Goal: Information Seeking & Learning: Understand process/instructions

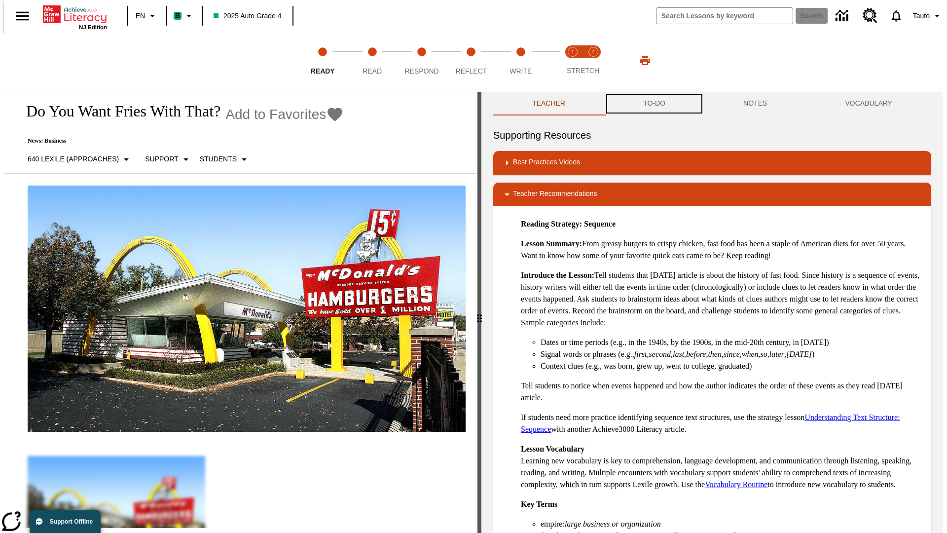
click at [654, 104] on button "TO-DO" at bounding box center [654, 104] width 100 height 24
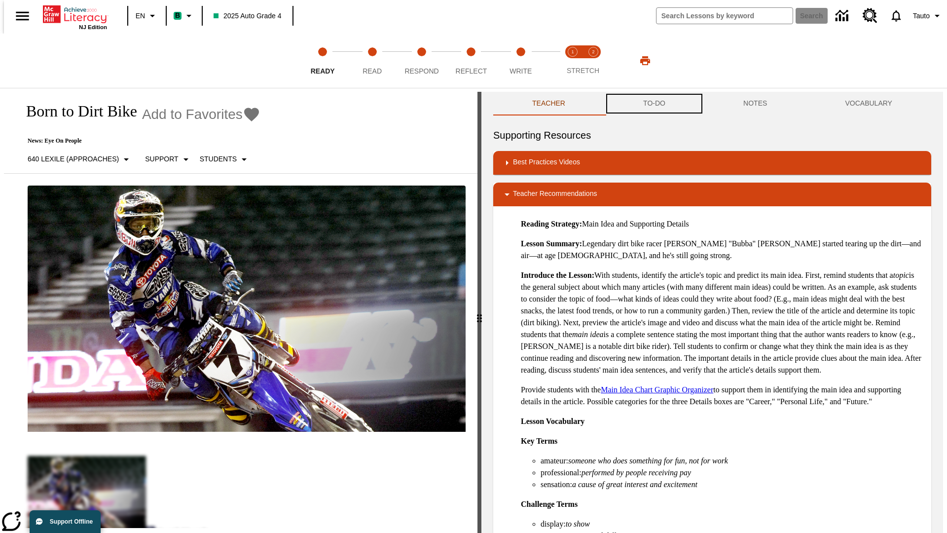
click at [654, 104] on button "TO-DO" at bounding box center [654, 104] width 100 height 24
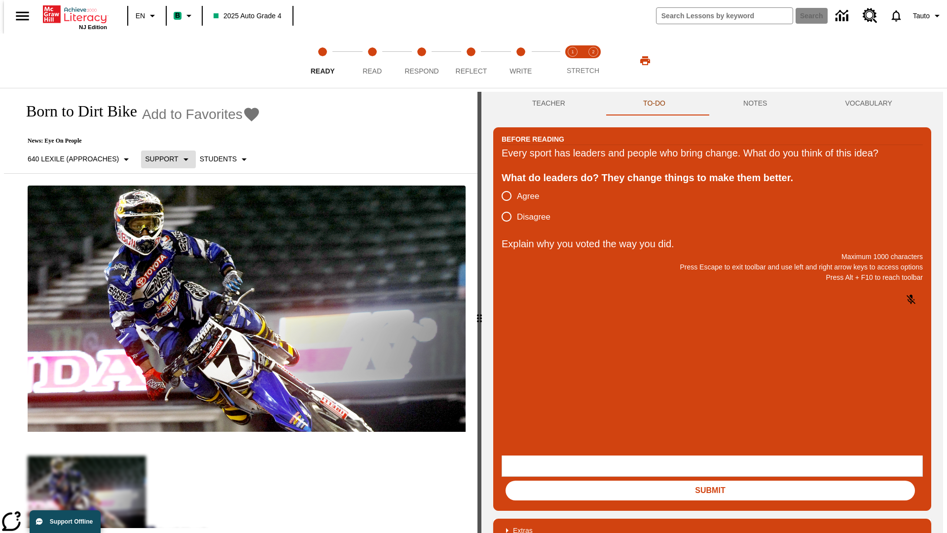
click at [164, 159] on p "Support" at bounding box center [161, 159] width 33 height 10
click at [175, 217] on p "Support" at bounding box center [175, 217] width 58 height 10
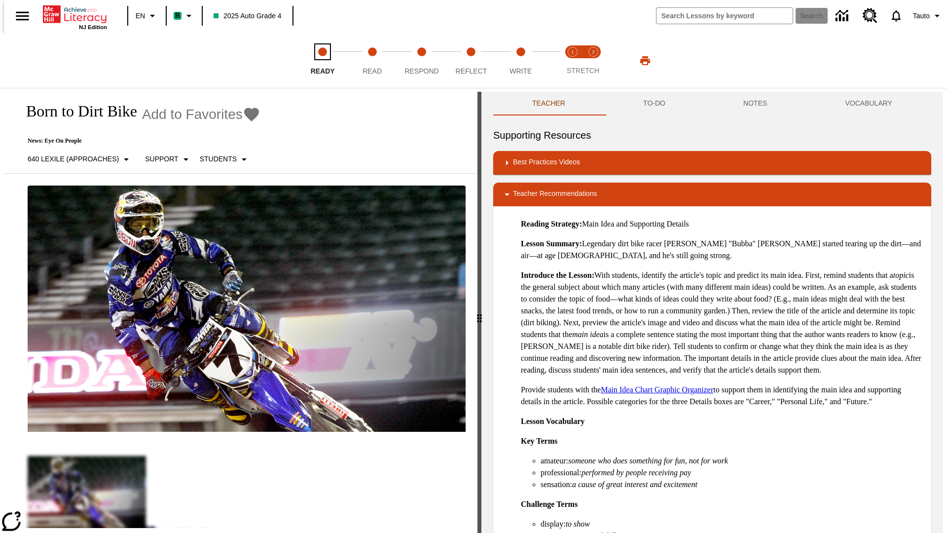
click at [323, 61] on span "Ready" at bounding box center [323, 67] width 24 height 18
click at [654, 104] on button "TO-DO" at bounding box center [654, 104] width 100 height 24
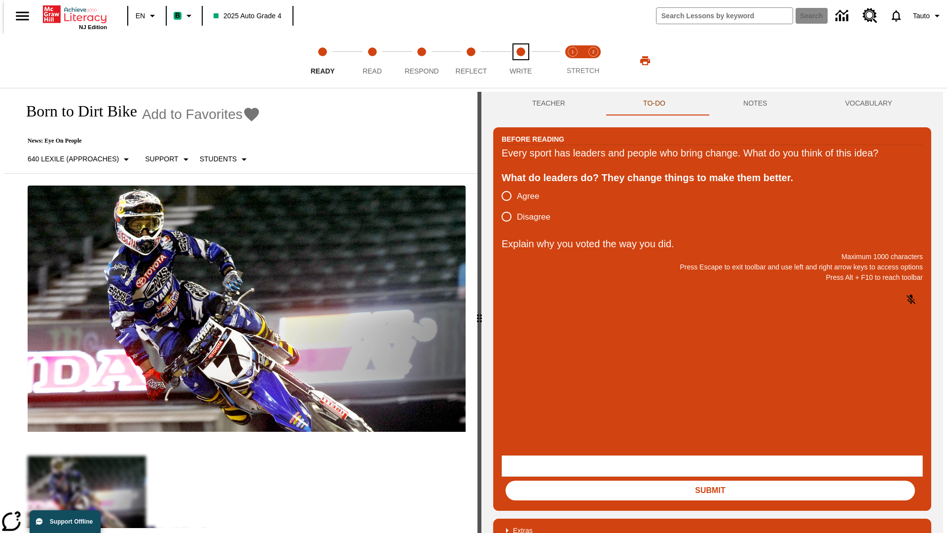
click at [520, 61] on span "Write" at bounding box center [521, 67] width 22 height 18
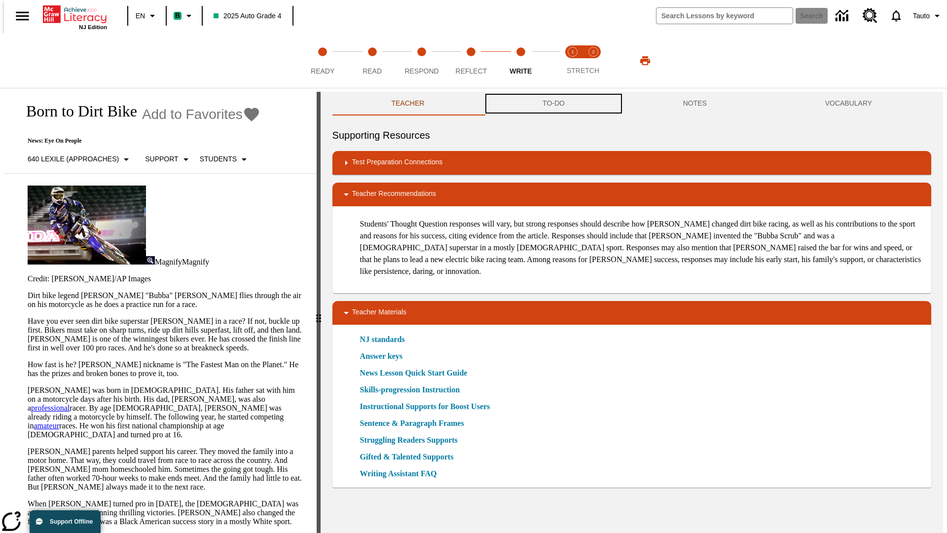
scroll to position [0, 0]
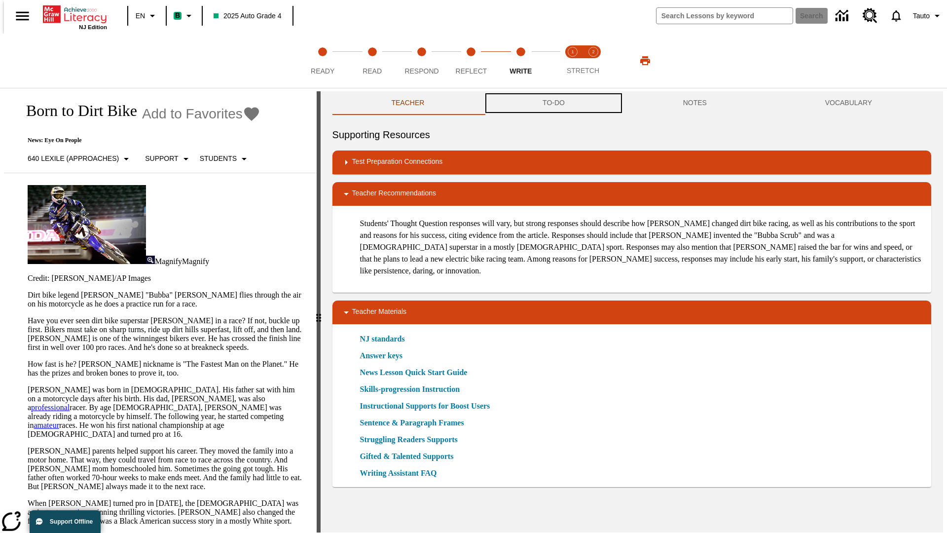
click at [553, 104] on button "TO-DO" at bounding box center [553, 103] width 141 height 24
